Goal: Transaction & Acquisition: Purchase product/service

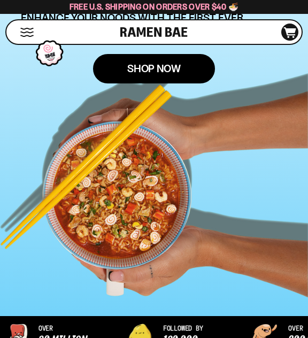
scroll to position [214, 0]
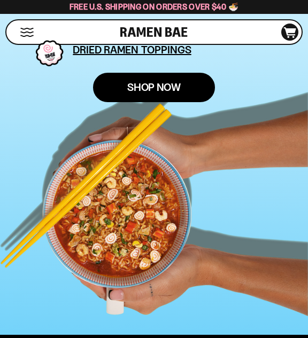
click at [159, 88] on span "Shop Now" at bounding box center [153, 87] width 53 height 11
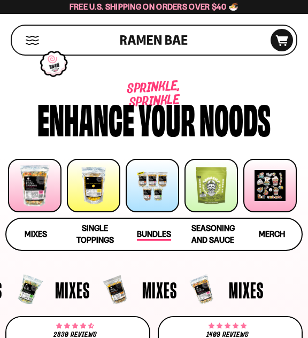
click at [152, 229] on span "Bundles" at bounding box center [154, 235] width 34 height 12
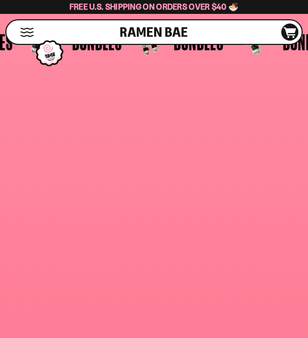
scroll to position [2770, 0]
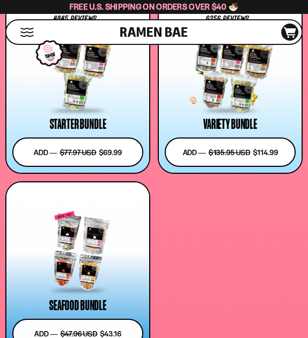
click at [249, 94] on div at bounding box center [230, 72] width 131 height 80
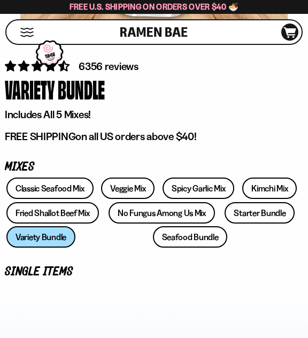
scroll to position [321, 0]
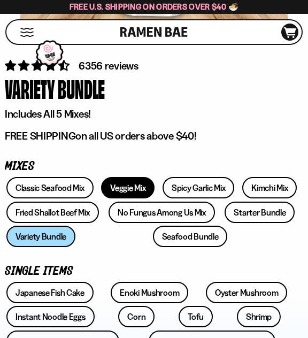
click at [136, 184] on link "Veggie Mix" at bounding box center [127, 187] width 53 height 21
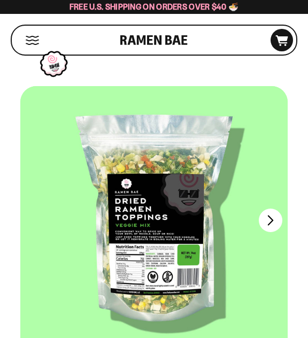
click at [127, 251] on div at bounding box center [153, 220] width 267 height 268
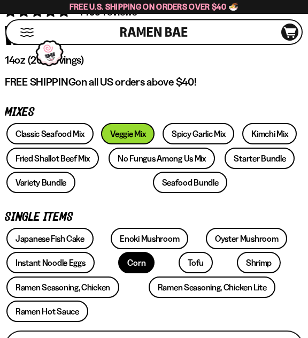
scroll to position [374, 0]
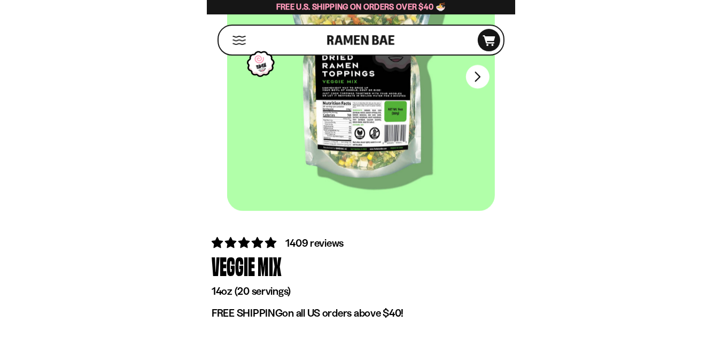
scroll to position [0, 0]
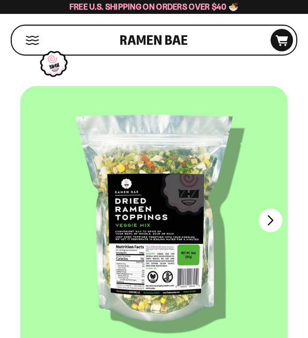
click at [139, 249] on div at bounding box center [153, 220] width 267 height 268
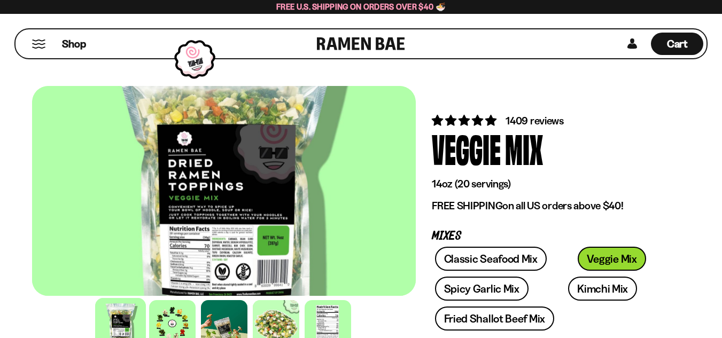
click at [239, 214] on div at bounding box center [224, 191] width 384 height 210
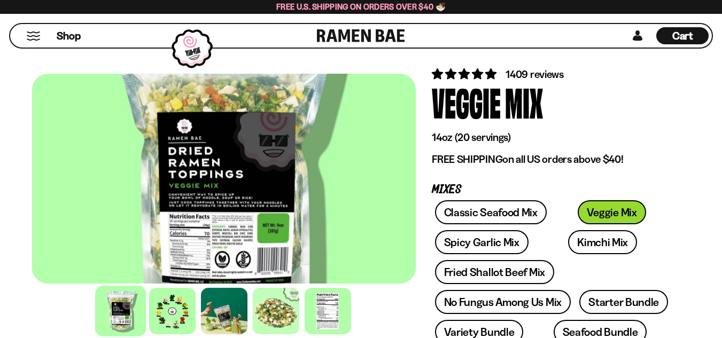
scroll to position [107, 0]
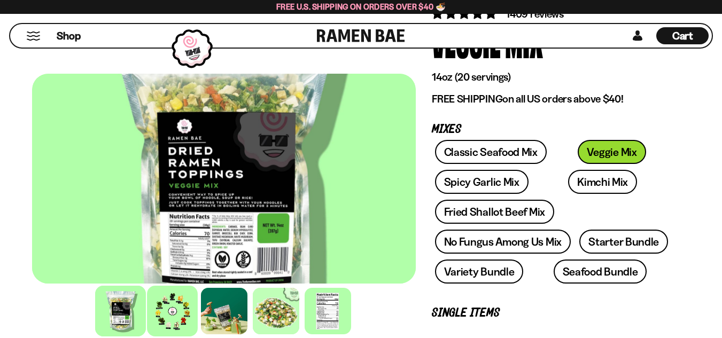
click at [176, 319] on div at bounding box center [172, 311] width 51 height 51
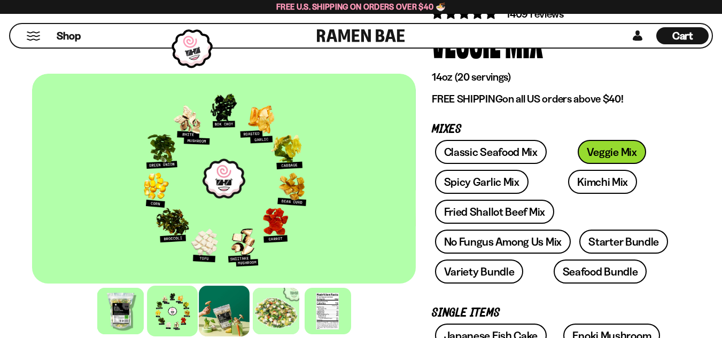
click at [212, 303] on div at bounding box center [224, 311] width 51 height 51
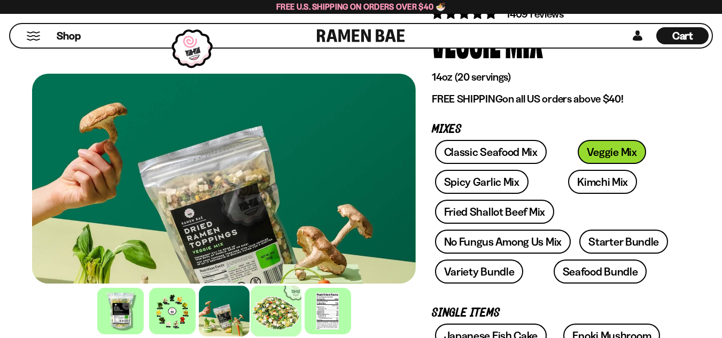
click at [289, 306] on div at bounding box center [276, 311] width 51 height 51
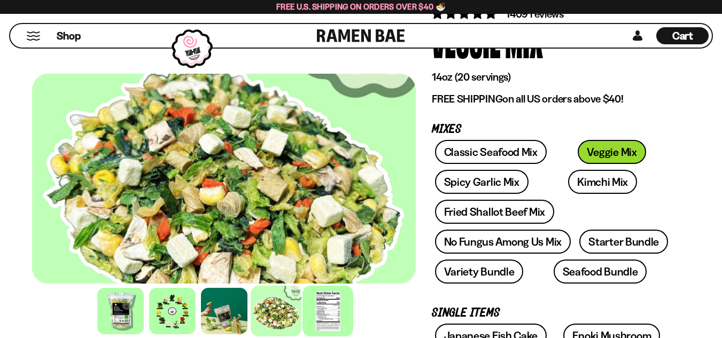
click at [307, 304] on div at bounding box center [327, 311] width 51 height 51
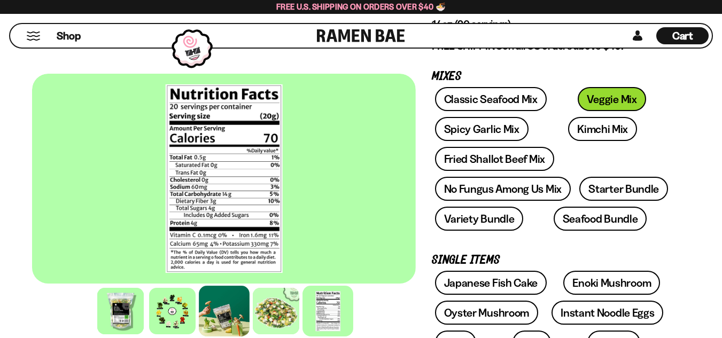
scroll to position [160, 0]
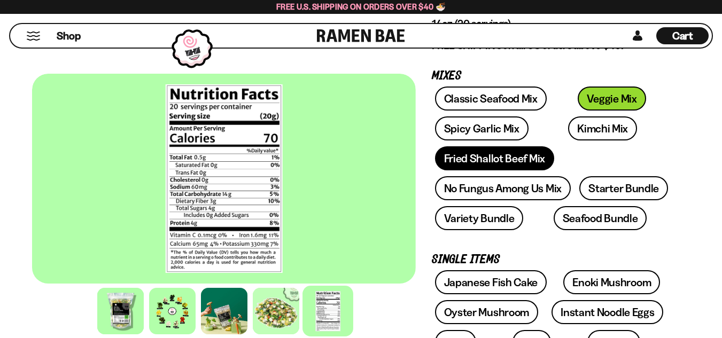
click at [307, 161] on link "Fried Shallot Beef Mix" at bounding box center [494, 158] width 119 height 24
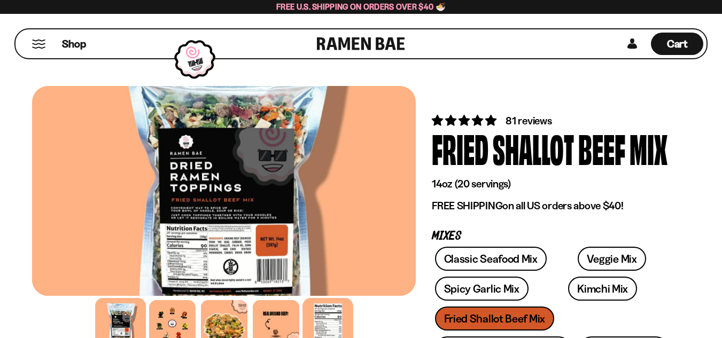
click at [333, 319] on div at bounding box center [327, 323] width 51 height 51
